Goal: Information Seeking & Learning: Learn about a topic

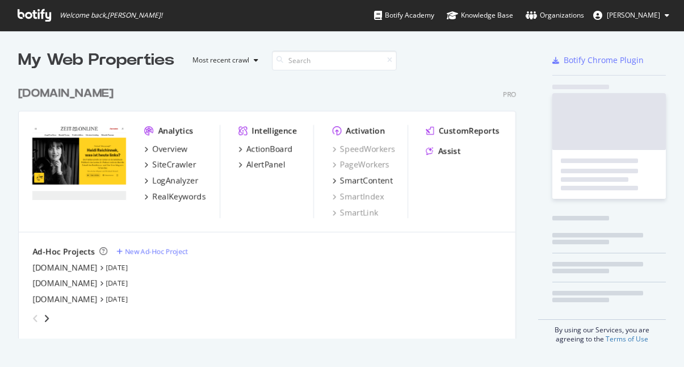
scroll to position [367, 684]
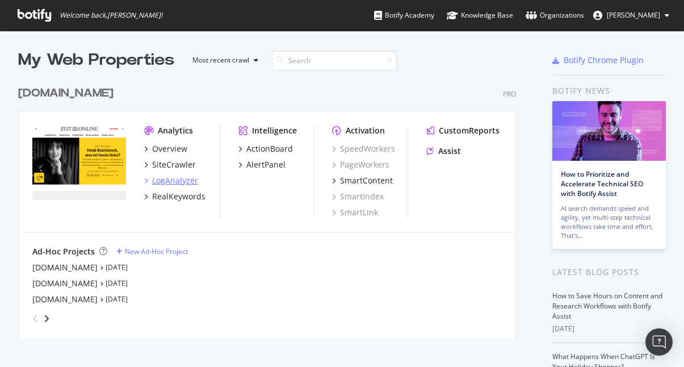
click at [183, 180] on div "LogAnalyzer" at bounding box center [175, 180] width 46 height 11
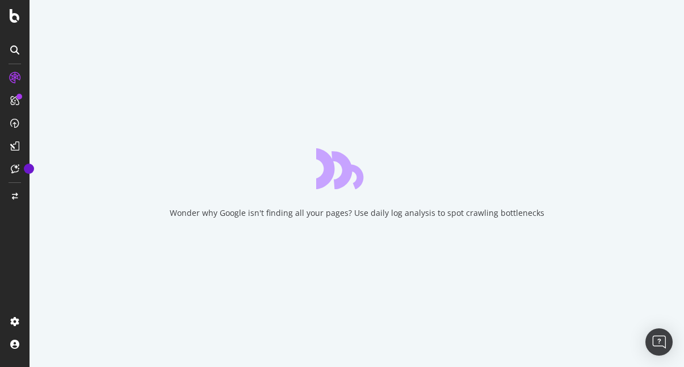
click at [359, 54] on div "Wonder why Google isn't finding all your pages? Use daily log analysis to spot …" at bounding box center [357, 183] width 654 height 367
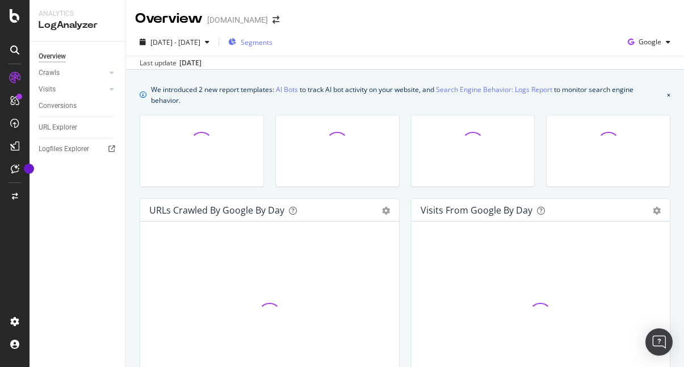
click at [272, 39] on span "Segments" at bounding box center [257, 42] width 32 height 10
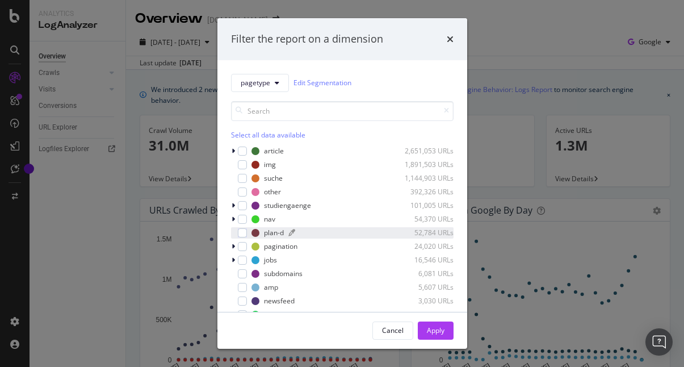
scroll to position [23, 0]
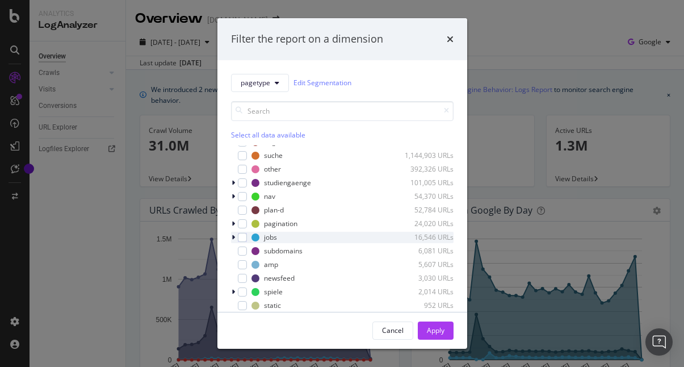
click at [233, 235] on icon "modal" at bounding box center [233, 237] width 3 height 7
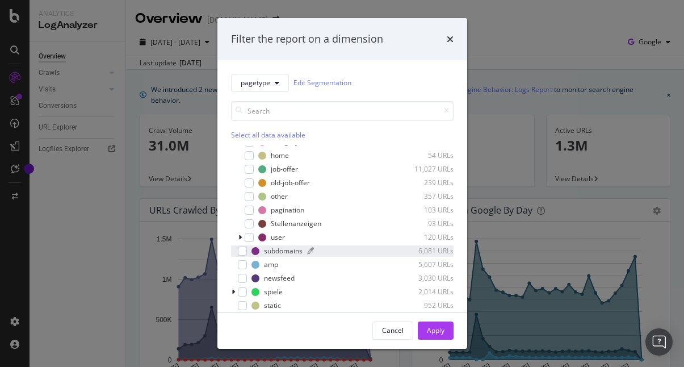
scroll to position [138, 0]
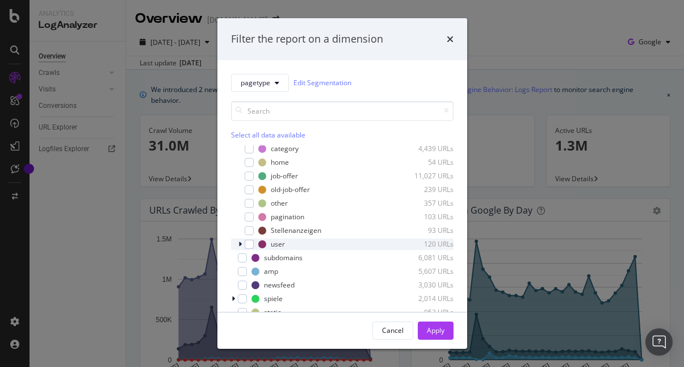
click at [238, 246] on div "modal" at bounding box center [241, 243] width 7 height 11
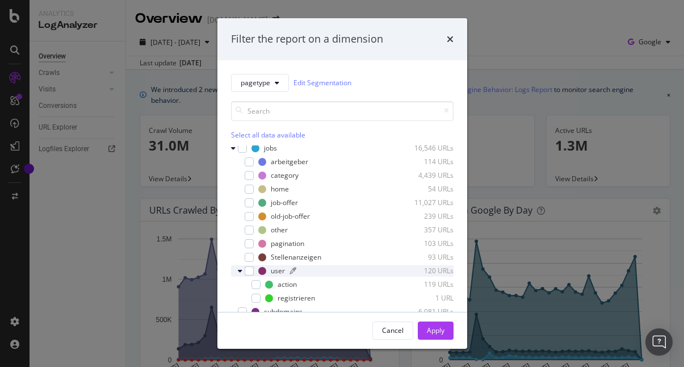
scroll to position [111, 0]
click at [402, 65] on div "pagetype Edit Segmentation Select all data available article 2,651,053 URLs img…" at bounding box center [342, 185] width 250 height 251
click at [154, 230] on div "Filter the report on a dimension pagetype Edit Segmentation Select all data ava…" at bounding box center [342, 183] width 684 height 367
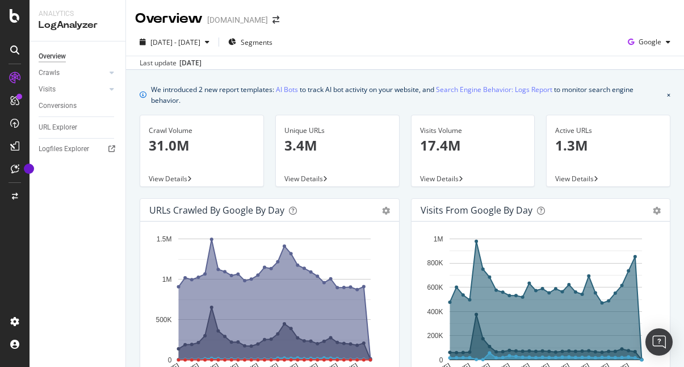
click at [16, 74] on icon at bounding box center [14, 77] width 11 height 11
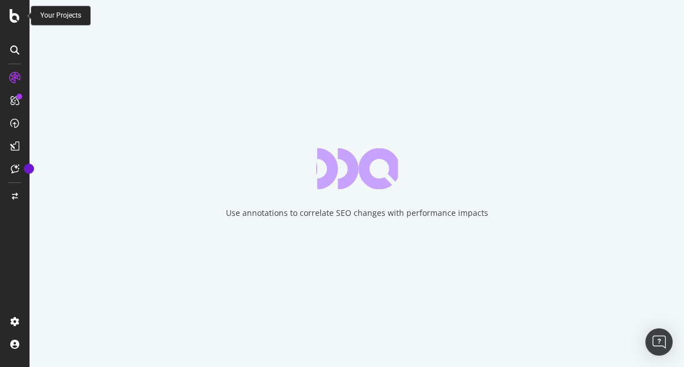
click at [17, 20] on icon at bounding box center [15, 16] width 10 height 14
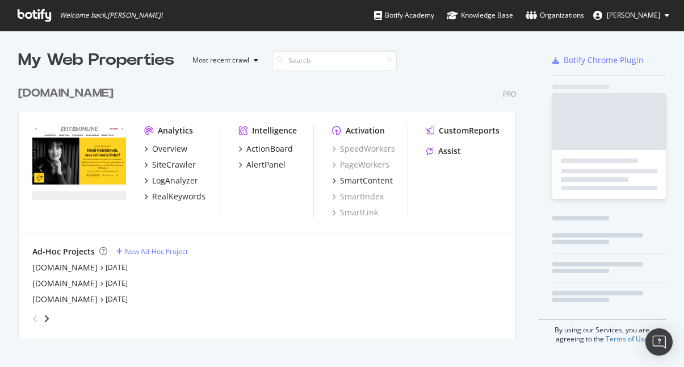
scroll to position [367, 684]
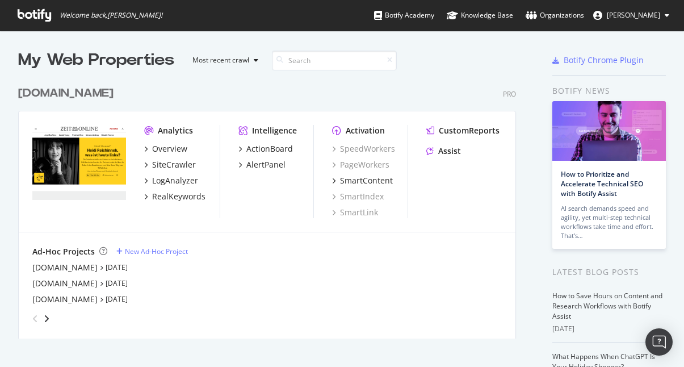
click at [23, 8] on span "Welcome back, [PERSON_NAME] !" at bounding box center [90, 15] width 163 height 31
click at [24, 12] on icon at bounding box center [34, 15] width 33 height 12
click at [70, 266] on div "[DOMAIN_NAME]" at bounding box center [64, 267] width 65 height 11
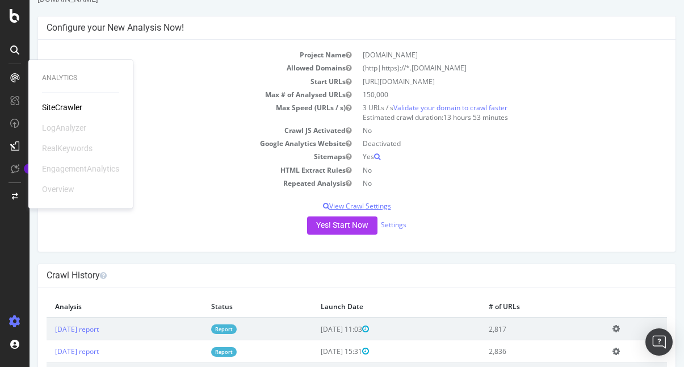
scroll to position [91, 0]
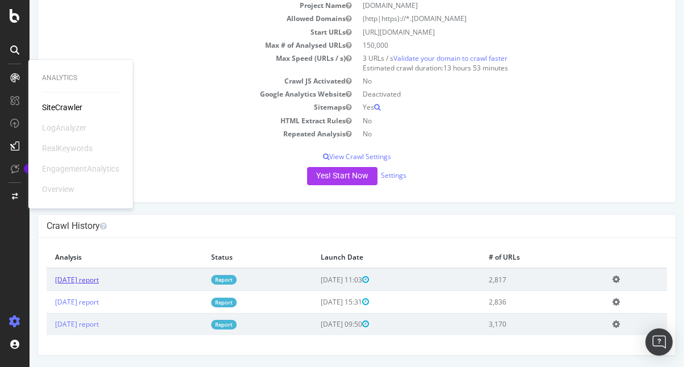
click at [95, 283] on link "[DATE] report" at bounding box center [77, 280] width 44 height 10
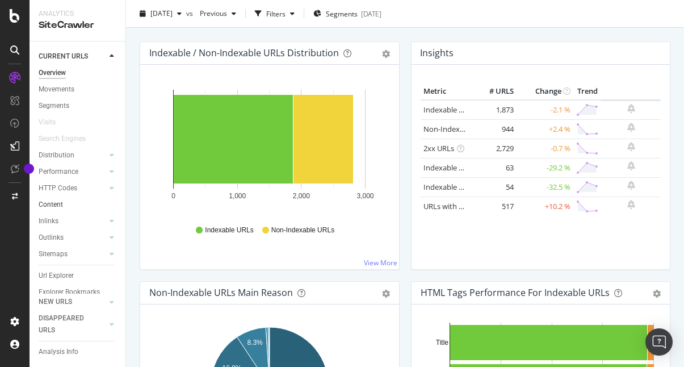
scroll to position [14, 0]
click at [58, 262] on div "Url Explorer" at bounding box center [56, 261] width 35 height 12
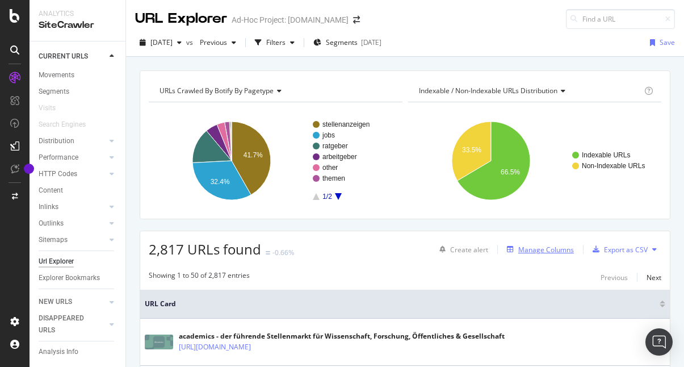
click at [539, 245] on div "Manage Columns" at bounding box center [546, 250] width 56 height 10
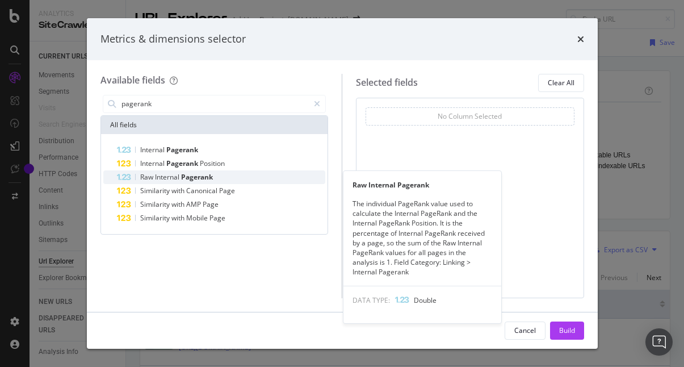
type input "pagerank"
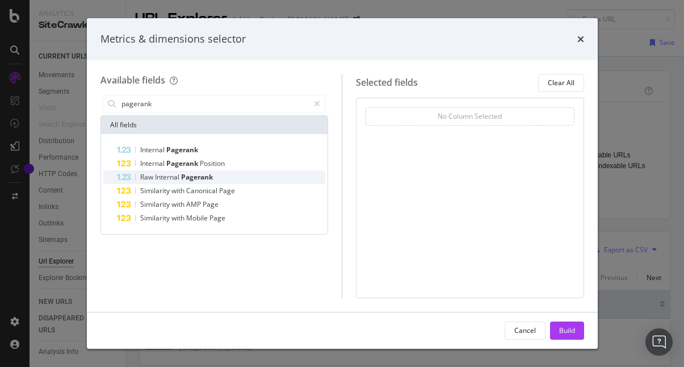
click at [192, 181] on span "Pagerank" at bounding box center [197, 177] width 32 height 10
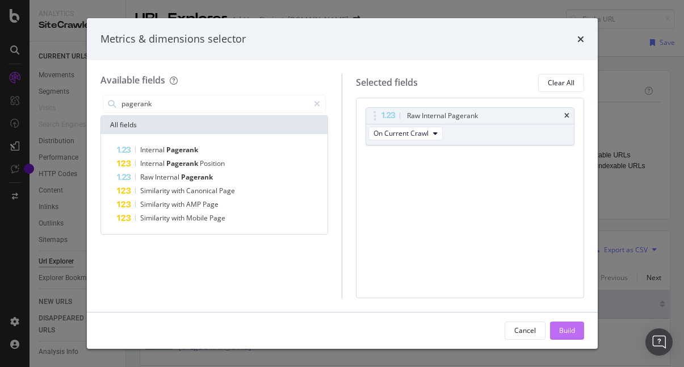
click at [568, 333] on div "Build" at bounding box center [567, 330] width 16 height 10
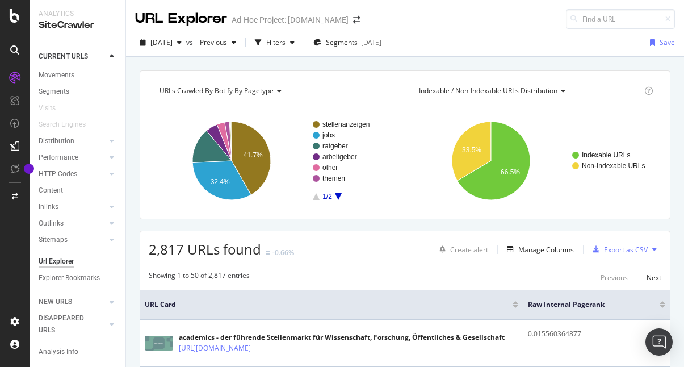
click at [477, 279] on div "Showing 1 to 50 of 2,817 entries Previous Next" at bounding box center [405, 277] width 530 height 14
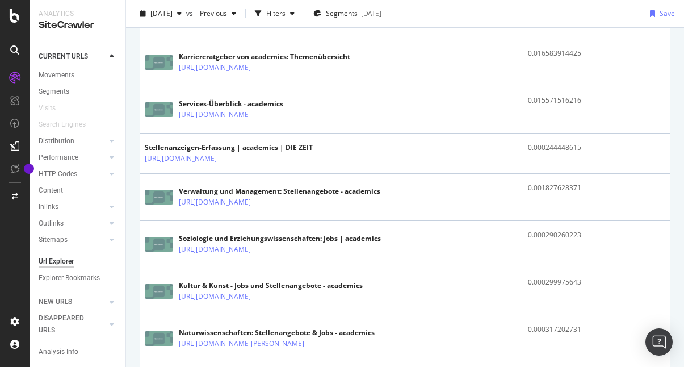
scroll to position [194, 0]
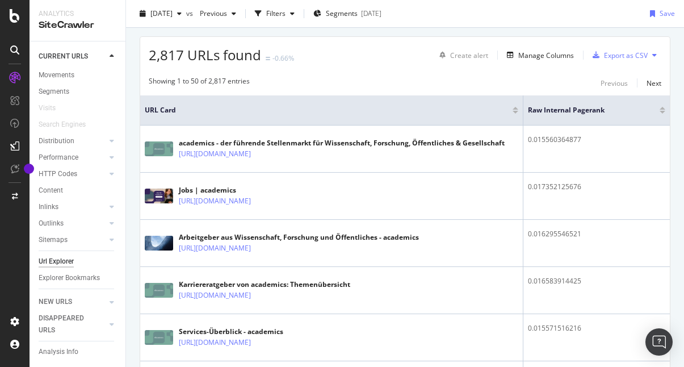
click at [661, 111] on div at bounding box center [663, 112] width 6 height 3
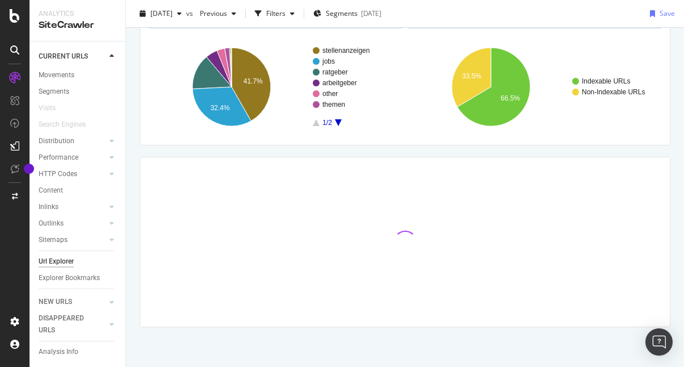
scroll to position [74, 0]
click at [572, 135] on rect "A chart." at bounding box center [535, 86] width 254 height 99
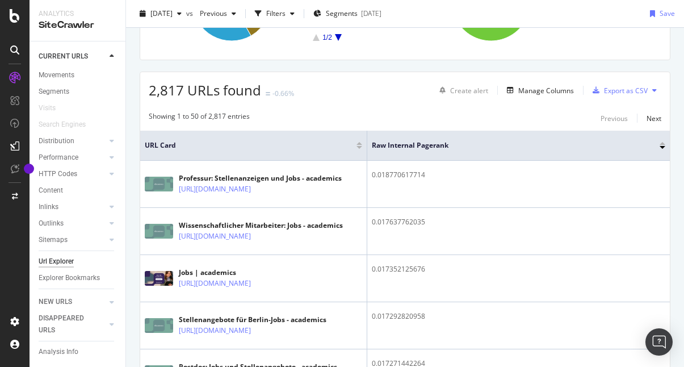
scroll to position [209, 0]
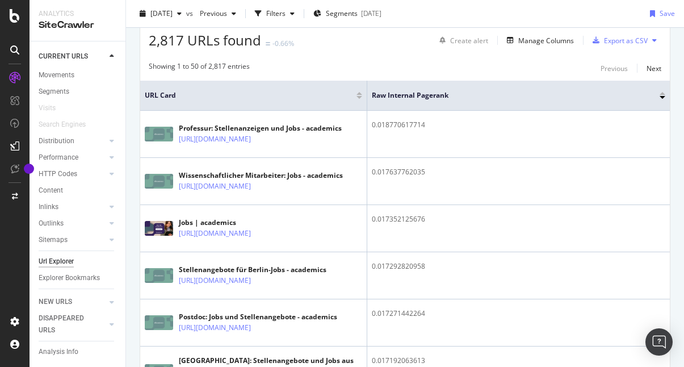
click at [392, 70] on div "Showing 1 to 50 of 2,817 entries Previous Next" at bounding box center [405, 68] width 530 height 14
click at [358, 13] on span "Segments" at bounding box center [342, 14] width 32 height 10
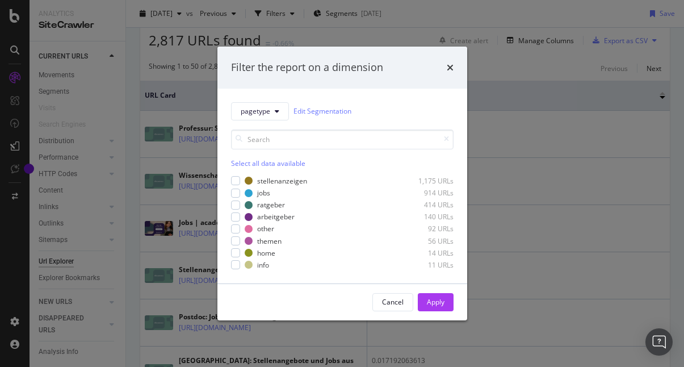
click at [368, 37] on div "Filter the report on a dimension pagetype Edit Segmentation Select all data ava…" at bounding box center [342, 183] width 684 height 367
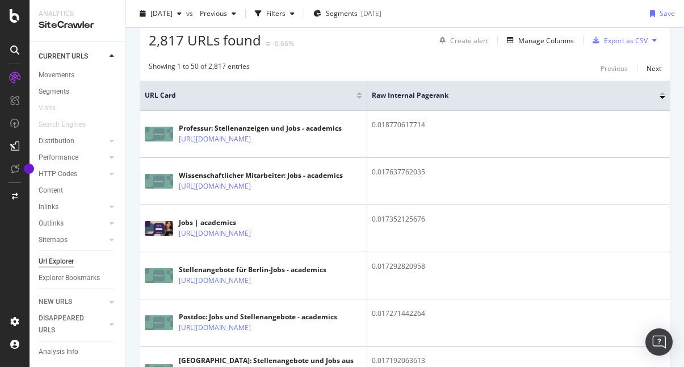
click at [368, 37] on div "2,817 URLs found -0.66% Create alert Manage Columns Export as CSV" at bounding box center [405, 36] width 530 height 28
click at [358, 9] on span "Segments" at bounding box center [342, 14] width 32 height 10
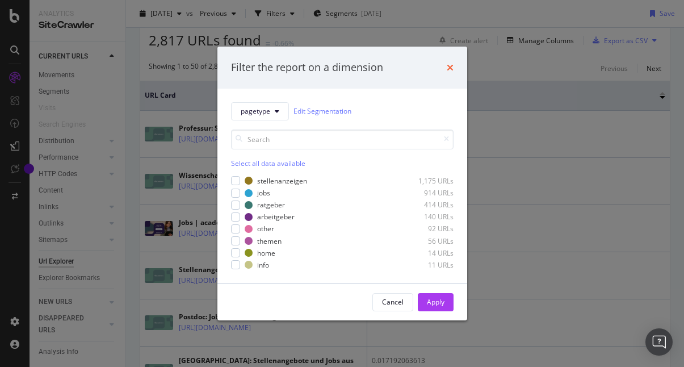
click at [448, 69] on icon "times" at bounding box center [450, 67] width 7 height 9
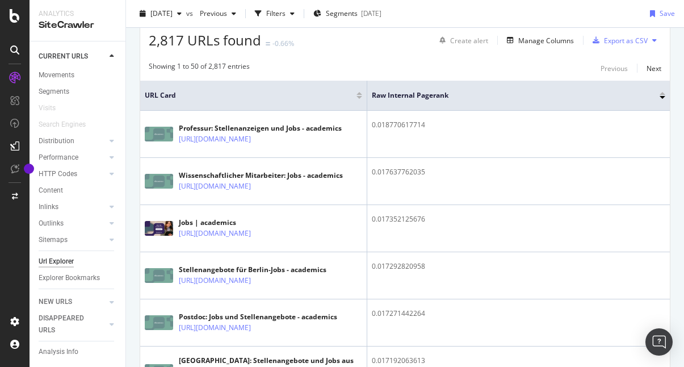
click at [360, 64] on div "Showing 1 to 50 of 2,817 entries Previous Next" at bounding box center [405, 68] width 530 height 14
click at [359, 64] on div "Showing 1 to 50 of 2,817 entries Previous Next" at bounding box center [405, 68] width 530 height 14
click at [451, 72] on div "Showing 1 to 50 of 2,817 entries Previous Next" at bounding box center [405, 68] width 530 height 14
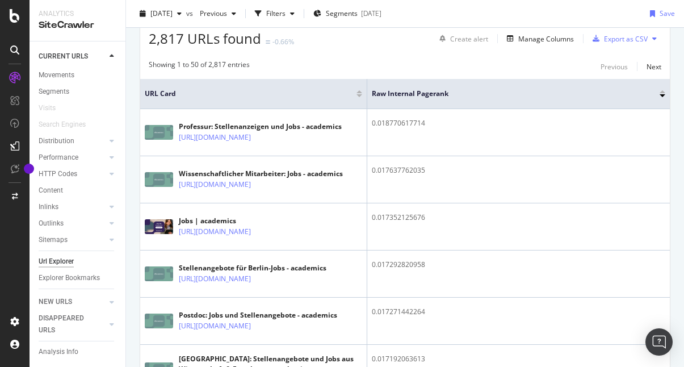
click at [366, 69] on div "Showing 1 to 50 of 2,817 entries Previous Next" at bounding box center [405, 67] width 530 height 14
click at [371, 40] on div "2,817 URLs found -0.66% Create alert Manage Columns Export as CSV" at bounding box center [405, 34] width 530 height 28
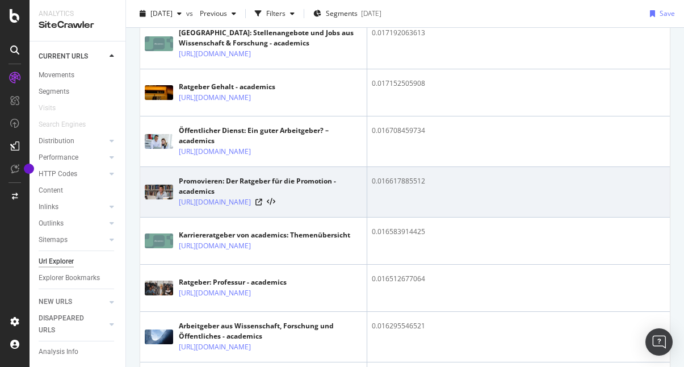
scroll to position [541, 0]
